Goal: Find specific page/section: Find specific page/section

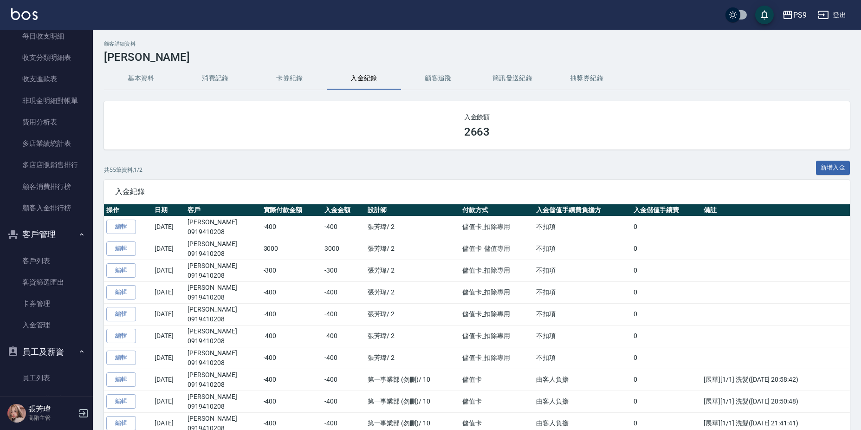
scroll to position [1067, 0]
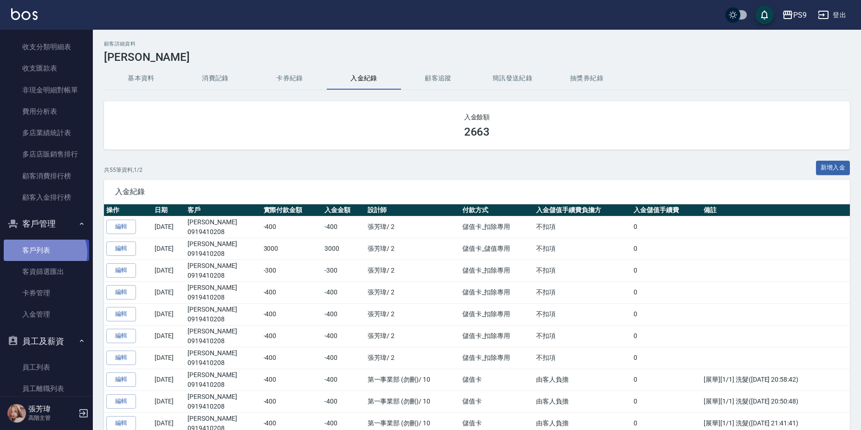
click at [43, 251] on link "客戶列表" at bounding box center [46, 249] width 85 height 21
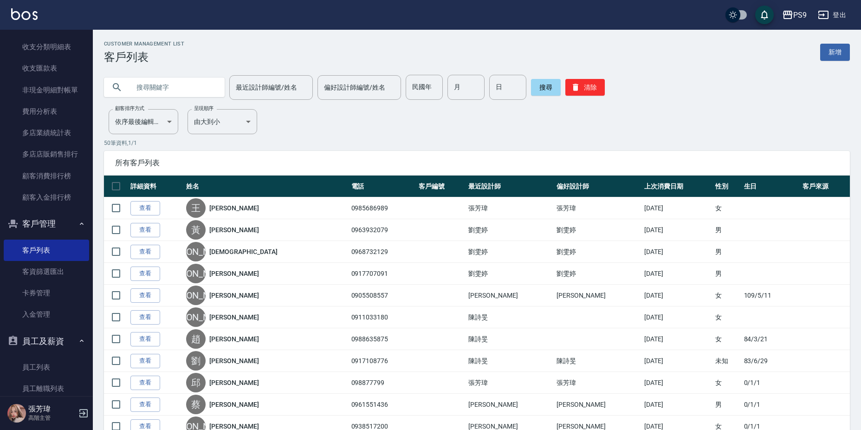
click at [166, 79] on input "text" at bounding box center [173, 87] width 87 height 25
type input "[PERSON_NAME]"
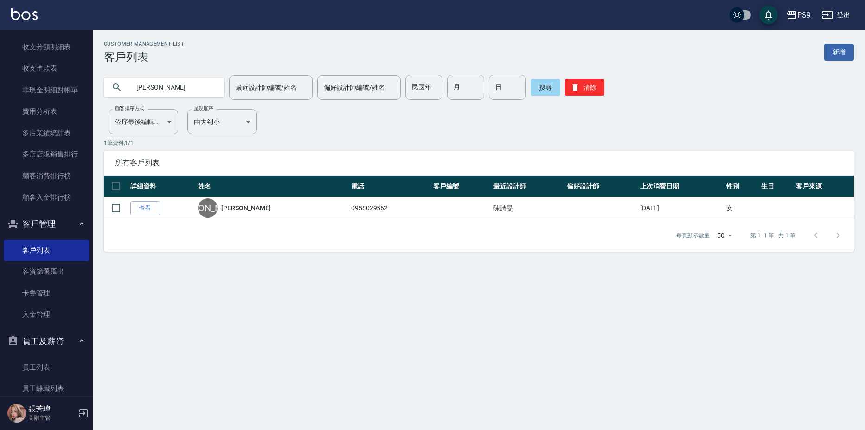
click at [144, 204] on link "查看" at bounding box center [145, 208] width 30 height 14
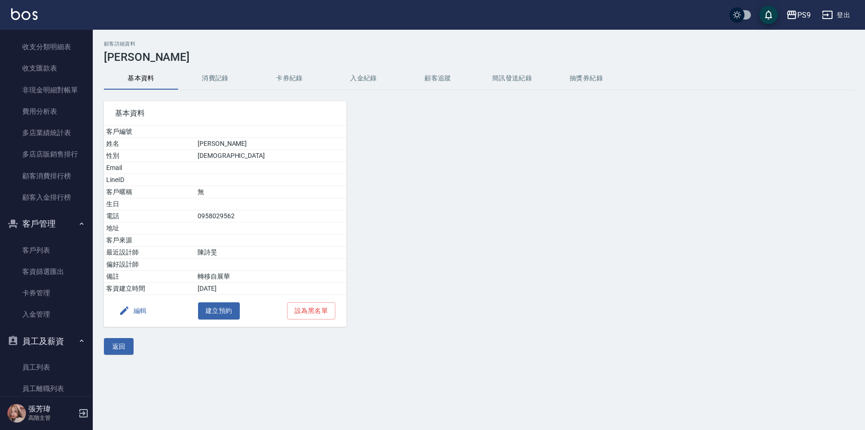
click at [355, 77] on button "入金紀錄" at bounding box center [364, 78] width 74 height 22
